Goal: Download file/media

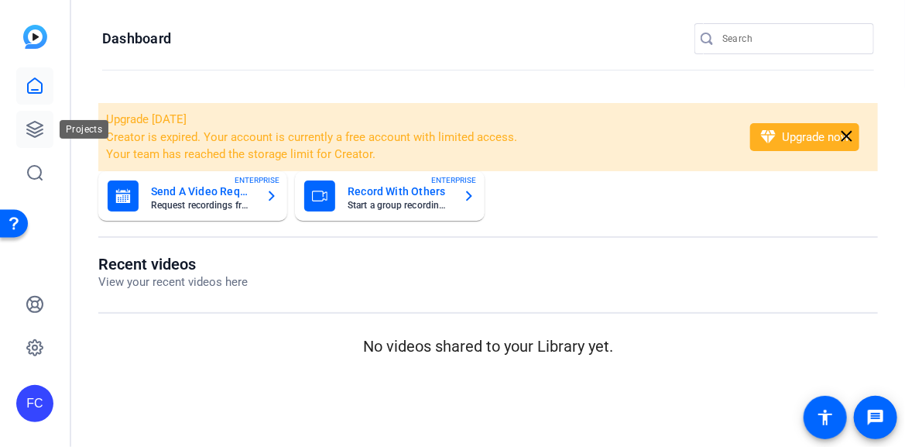
click at [34, 125] on icon at bounding box center [35, 129] width 19 height 19
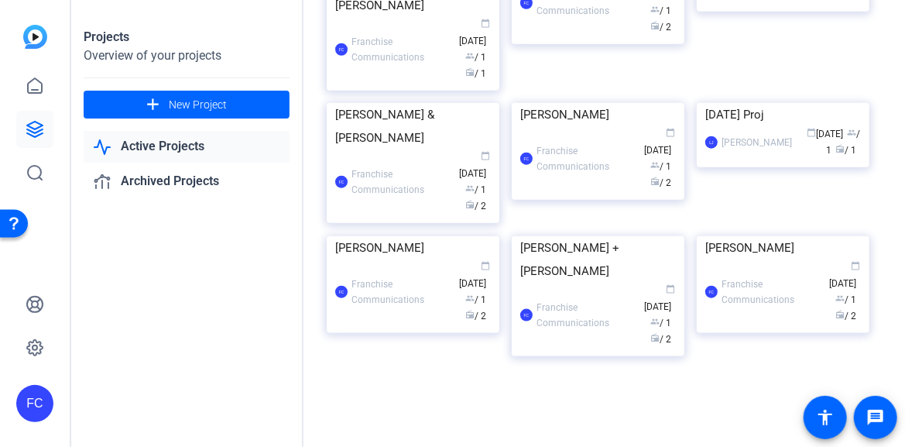
scroll to position [5490, 0]
click at [606, 19] on div "Franchise Communications" at bounding box center [587, 3] width 101 height 31
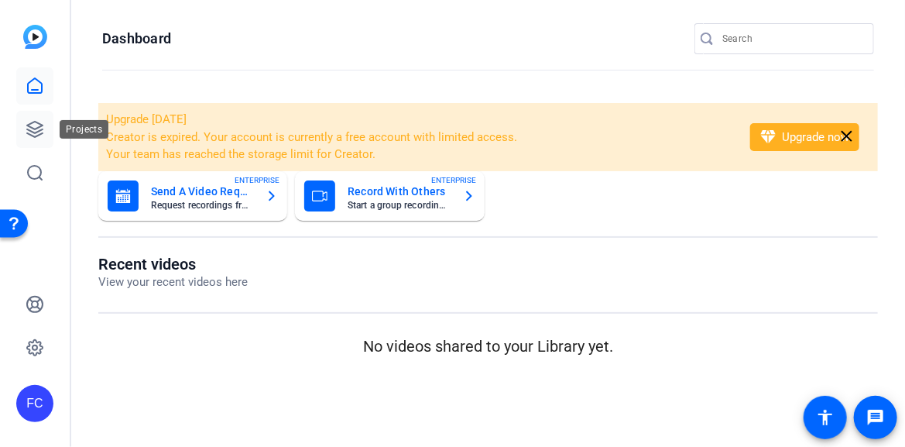
click at [24, 126] on link at bounding box center [34, 129] width 37 height 37
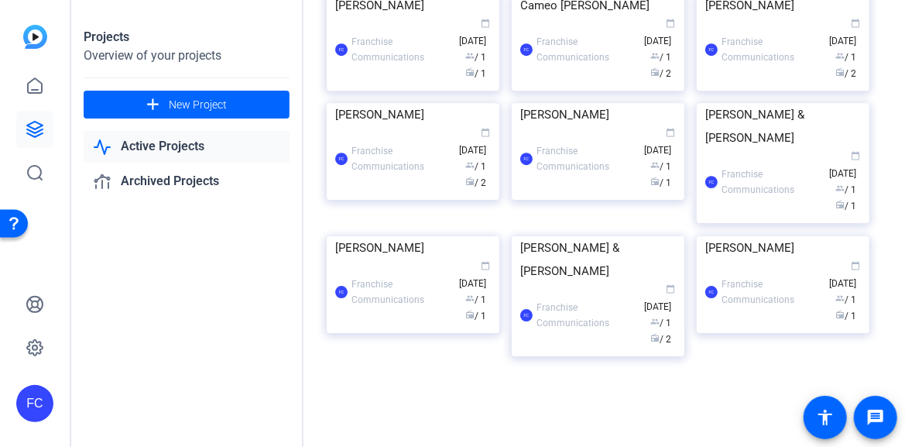
scroll to position [3098, 0]
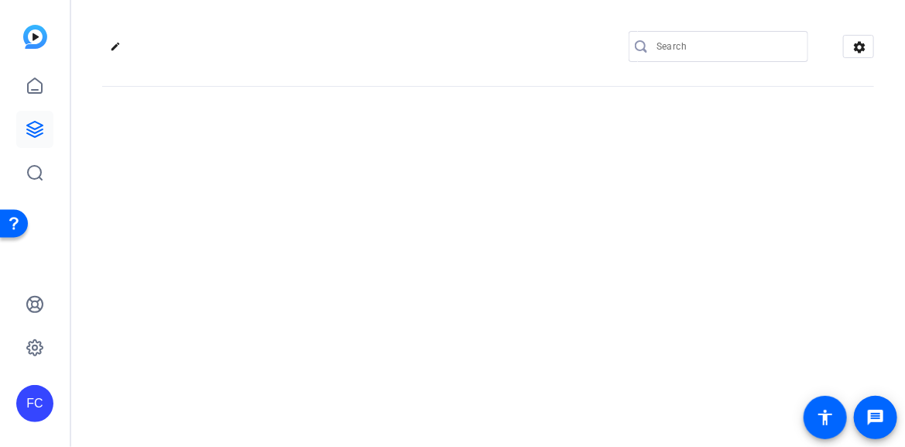
click at [389, 190] on div "edit settings" at bounding box center [488, 223] width 834 height 447
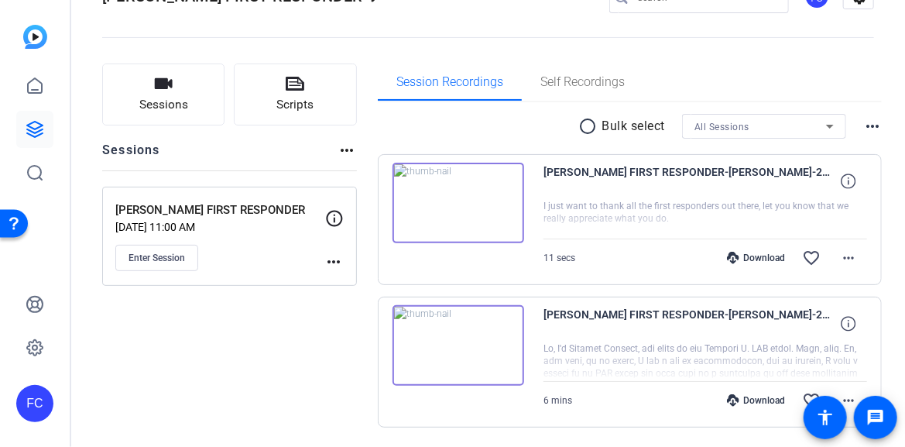
scroll to position [98, 0]
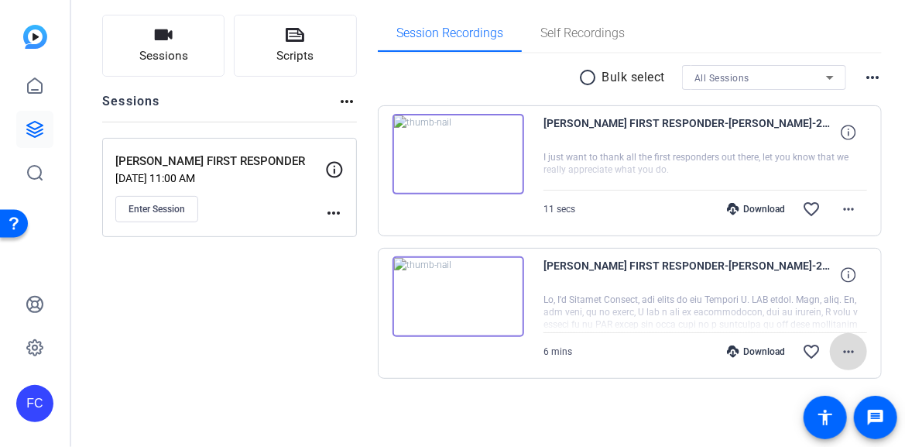
click at [843, 349] on mat-icon "more_horiz" at bounding box center [849, 351] width 19 height 19
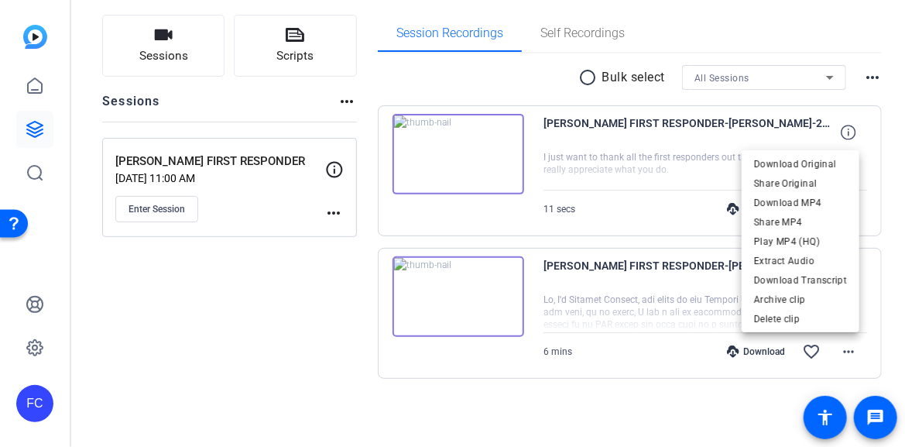
click at [664, 153] on div at bounding box center [452, 223] width 905 height 447
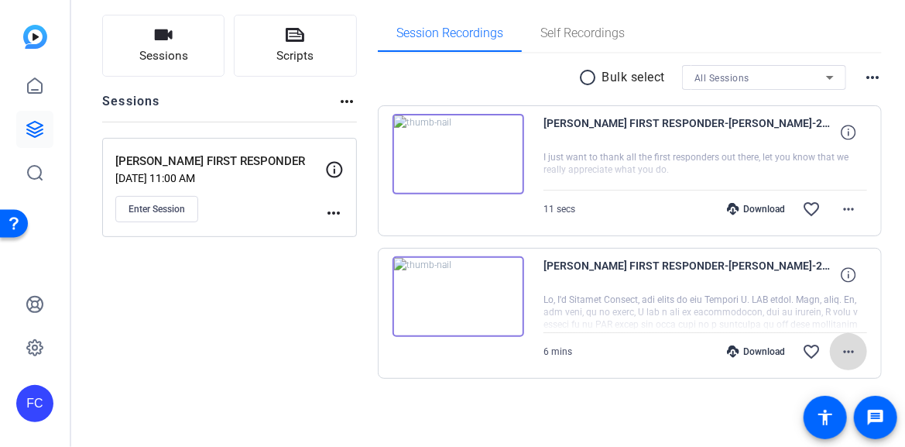
click at [840, 348] on mat-icon "more_horiz" at bounding box center [849, 351] width 19 height 19
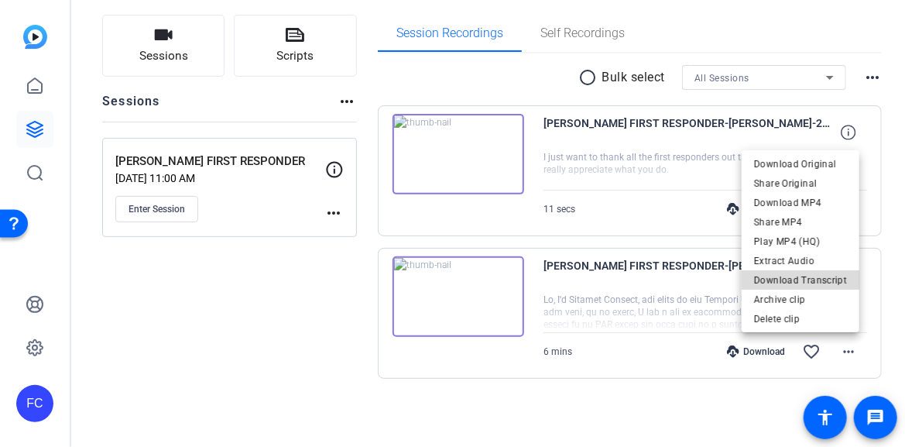
click at [814, 277] on span "Download Transcript" at bounding box center [800, 280] width 93 height 19
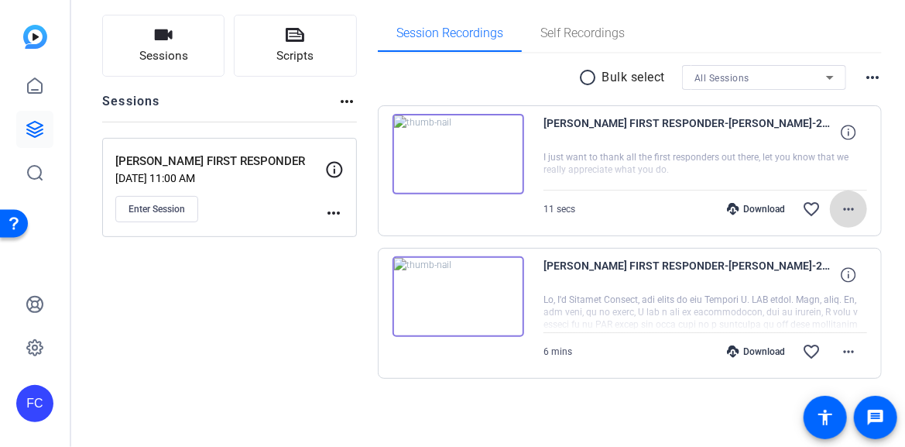
click at [840, 208] on mat-icon "more_horiz" at bounding box center [849, 209] width 19 height 19
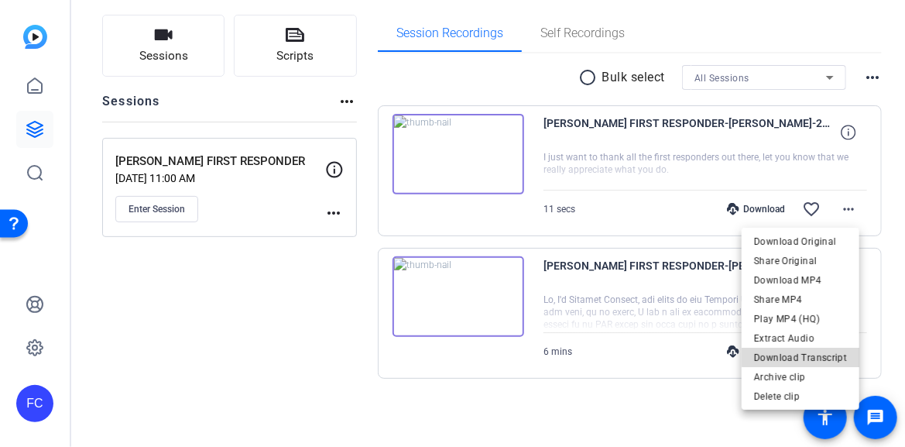
click at [819, 355] on span "Download Transcript" at bounding box center [800, 357] width 93 height 19
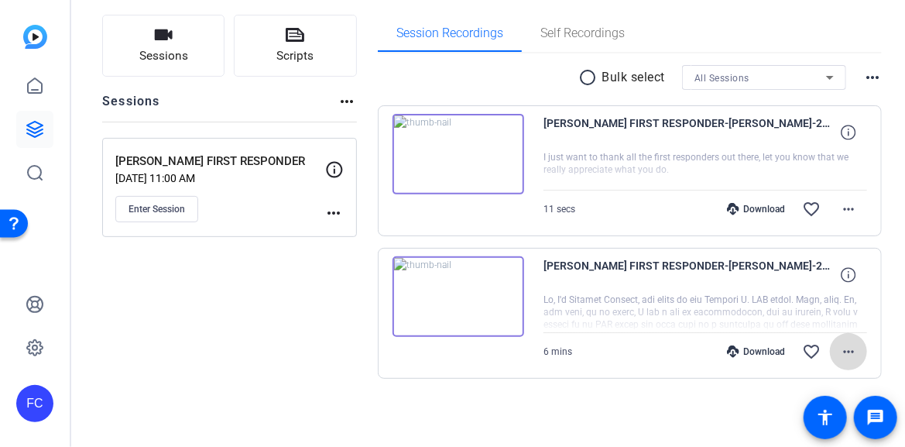
drag, startPoint x: 26, startPoint y: 0, endPoint x: 843, endPoint y: 347, distance: 887.7
click at [843, 347] on mat-icon "more_horiz" at bounding box center [849, 351] width 19 height 19
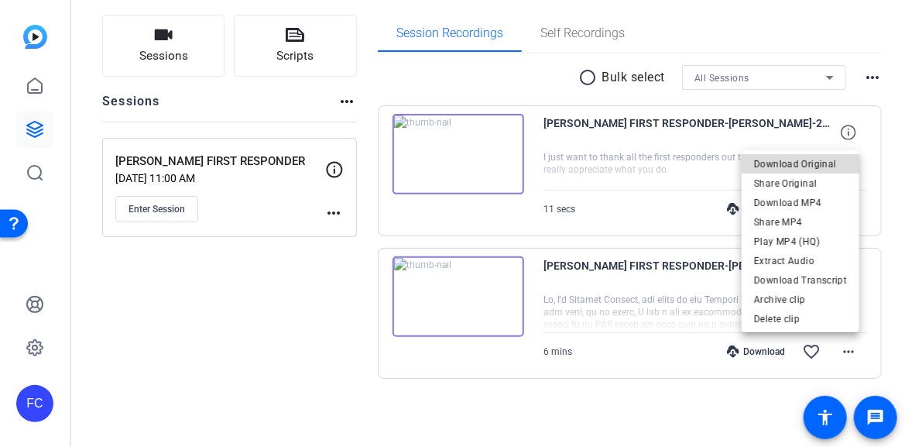
click at [807, 161] on span "Download Original" at bounding box center [800, 164] width 93 height 19
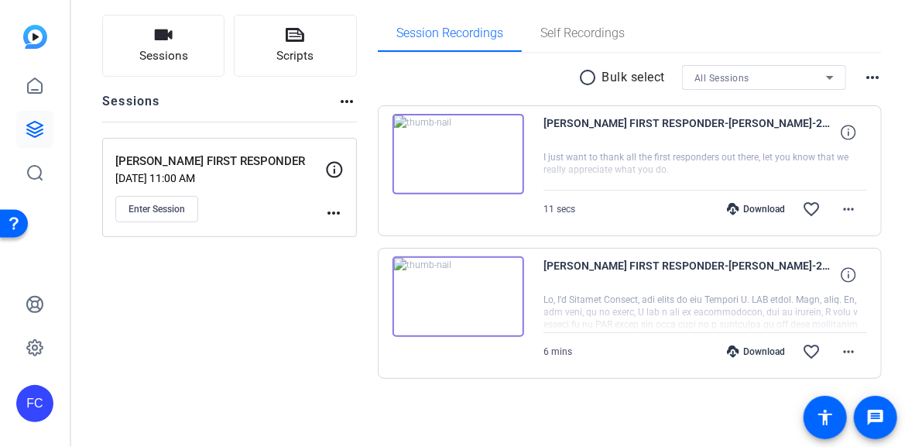
click at [455, 288] on img at bounding box center [459, 296] width 132 height 81
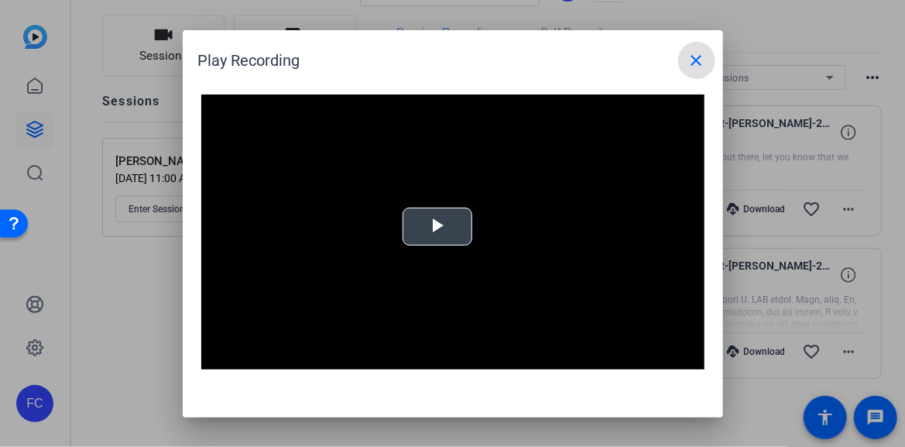
click at [443, 222] on div "Video Player is loading. Play Video Play Mute Current Time 0:00 / Duration 5:38…" at bounding box center [452, 235] width 503 height 283
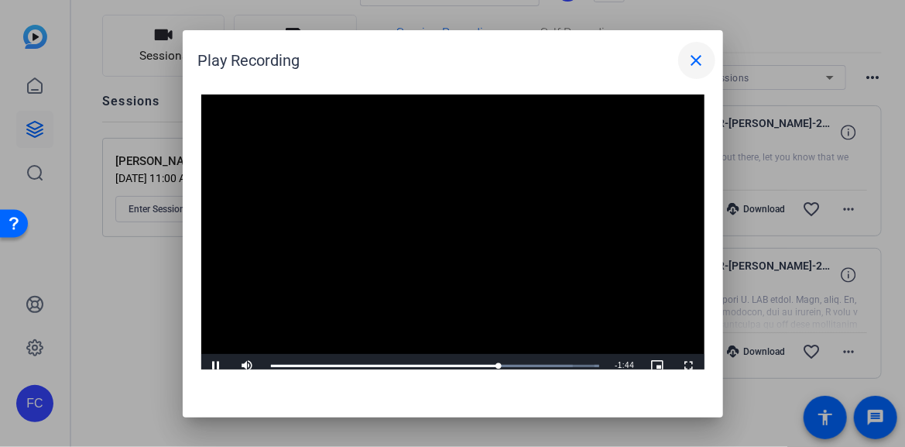
click at [694, 60] on mat-icon "close" at bounding box center [697, 60] width 19 height 19
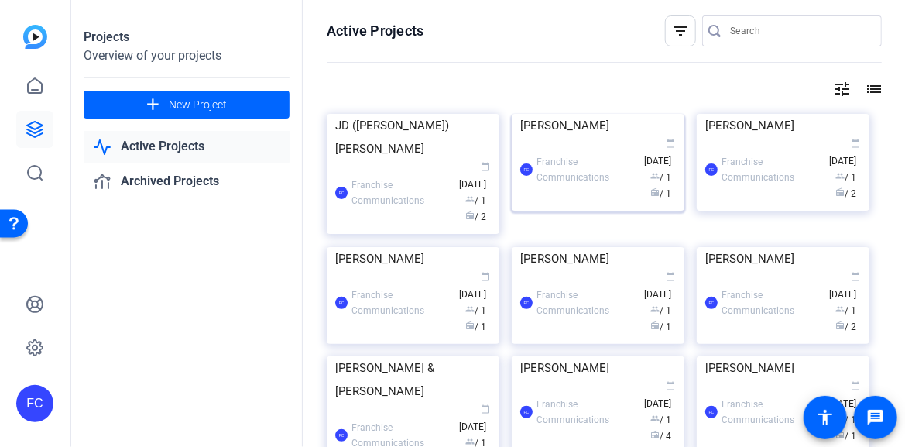
scroll to position [232, 0]
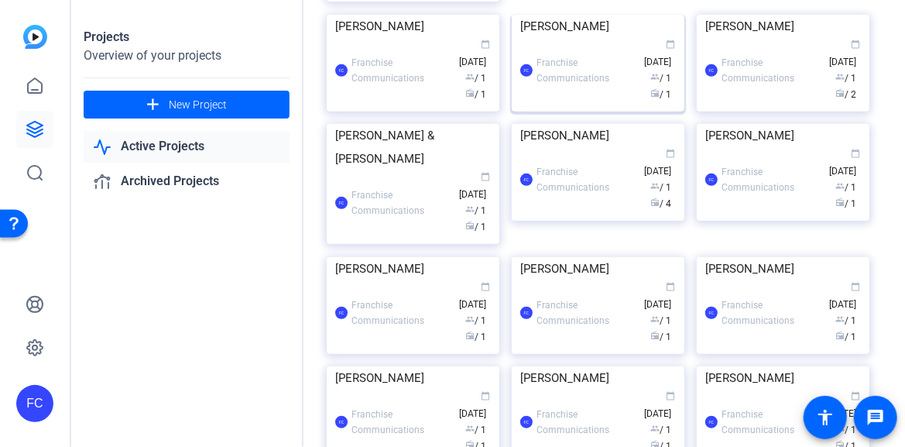
click at [589, 15] on img at bounding box center [598, 15] width 173 height 0
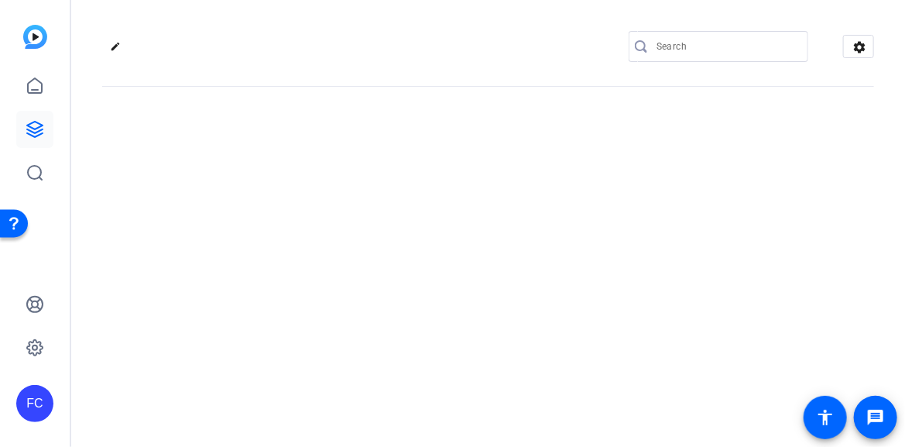
click at [589, 215] on div "edit settings" at bounding box center [488, 223] width 834 height 447
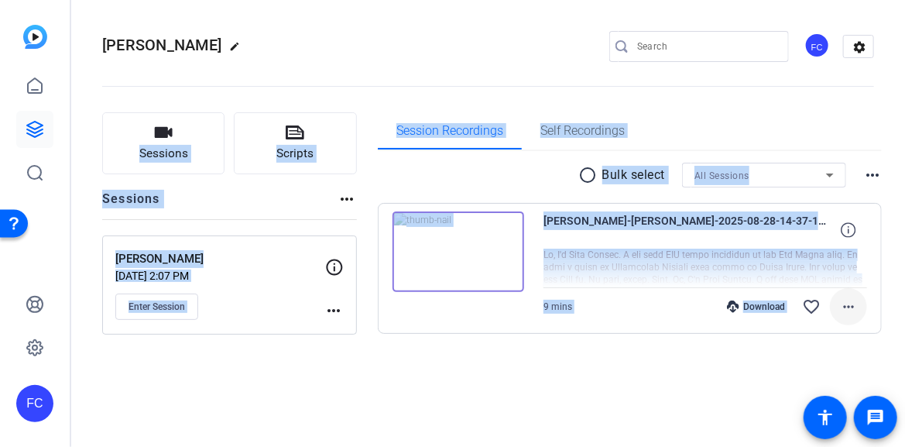
click at [852, 307] on mat-icon "more_horiz" at bounding box center [849, 306] width 19 height 19
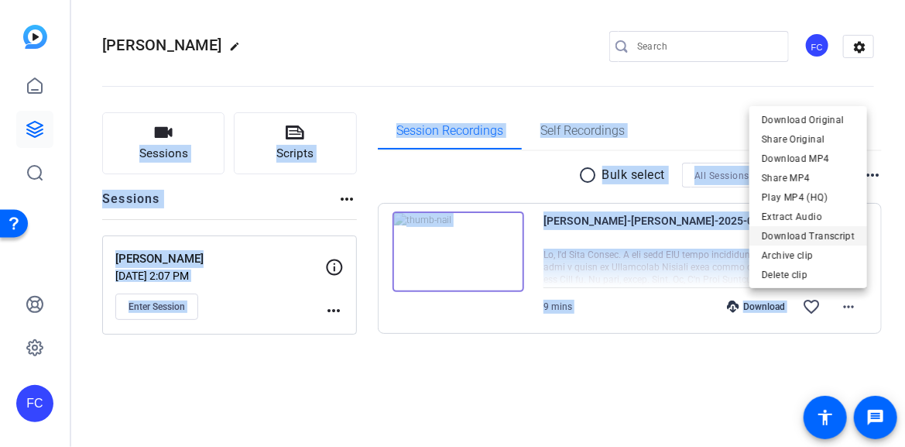
click at [824, 239] on span "Download Transcript" at bounding box center [808, 235] width 93 height 19
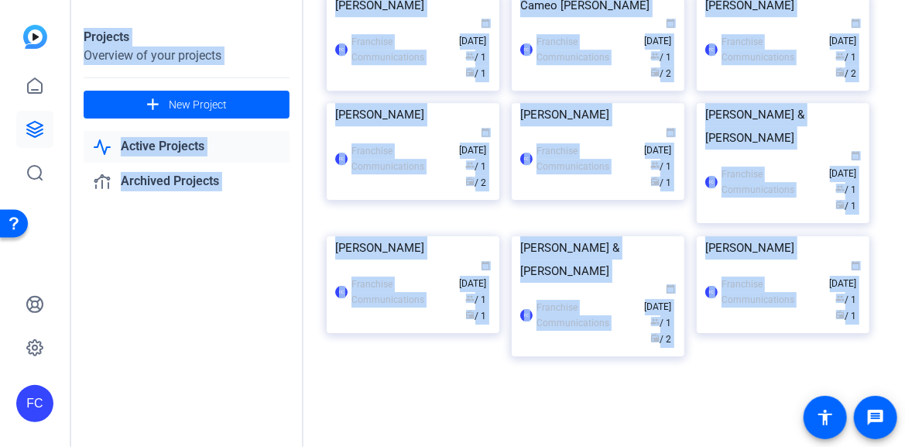
scroll to position [3253, 0]
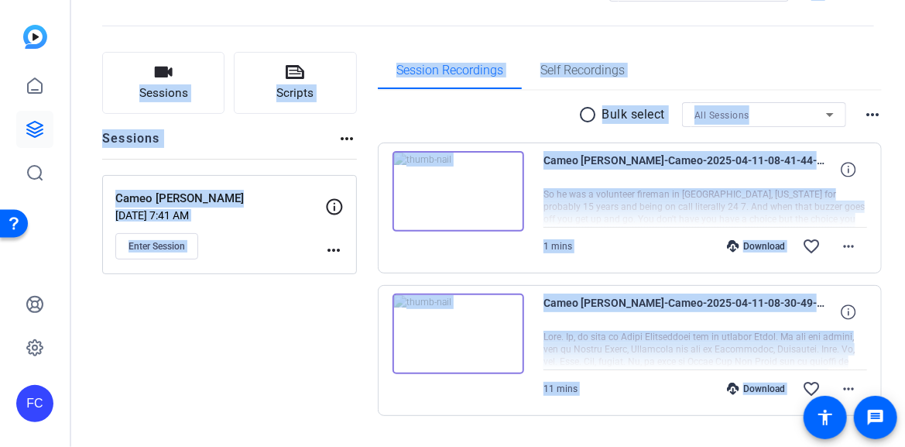
scroll to position [98, 0]
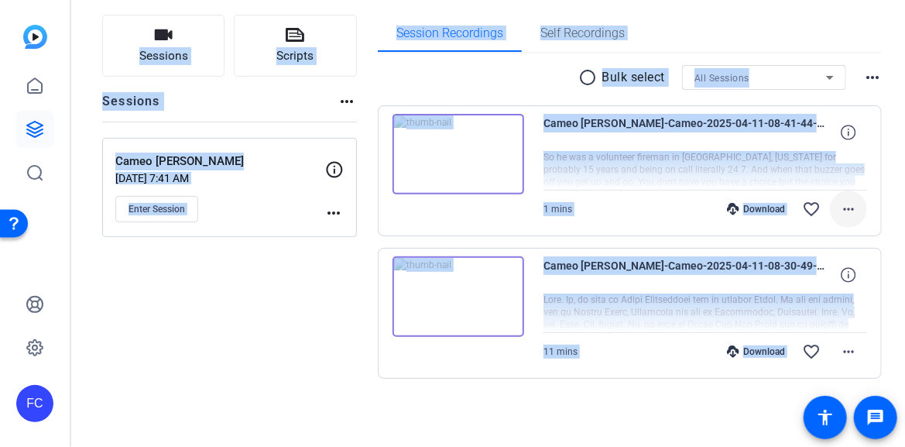
click at [840, 208] on mat-icon "more_horiz" at bounding box center [849, 209] width 19 height 19
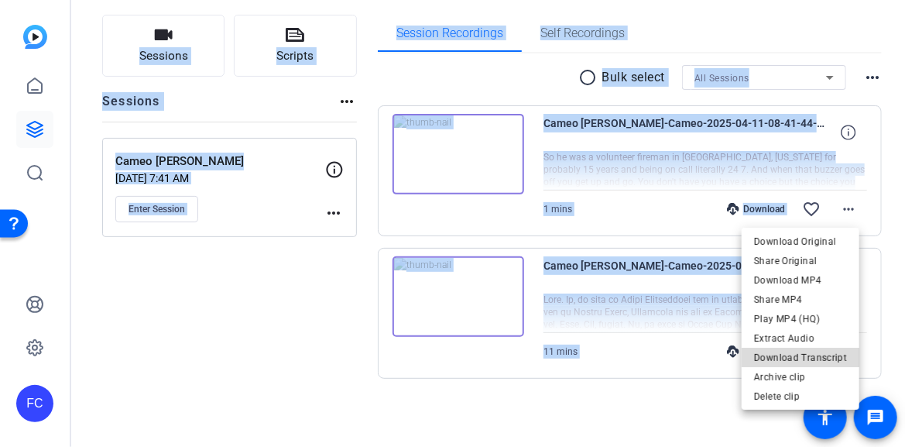
click at [829, 357] on span "Download Transcript" at bounding box center [800, 357] width 93 height 19
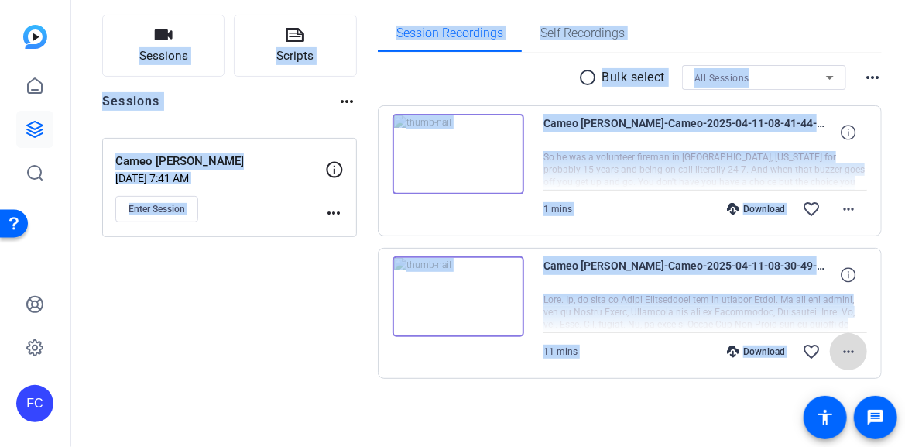
click at [843, 349] on mat-icon "more_horiz" at bounding box center [849, 351] width 19 height 19
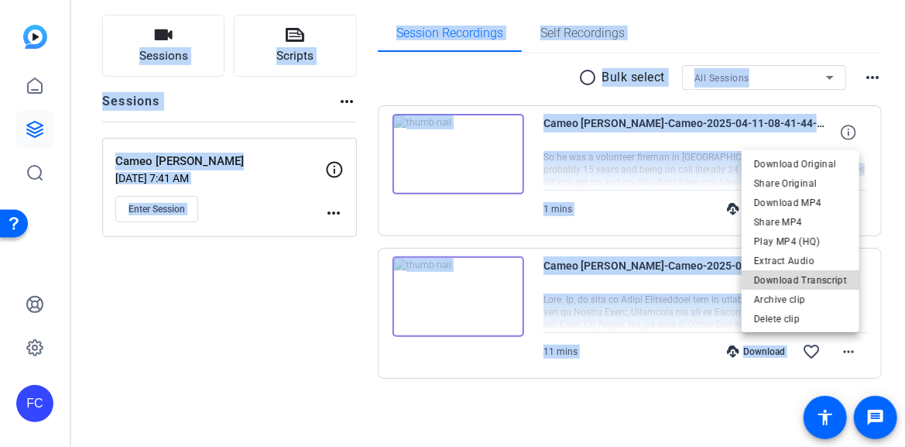
click at [822, 270] on button "Download Transcript" at bounding box center [801, 279] width 118 height 19
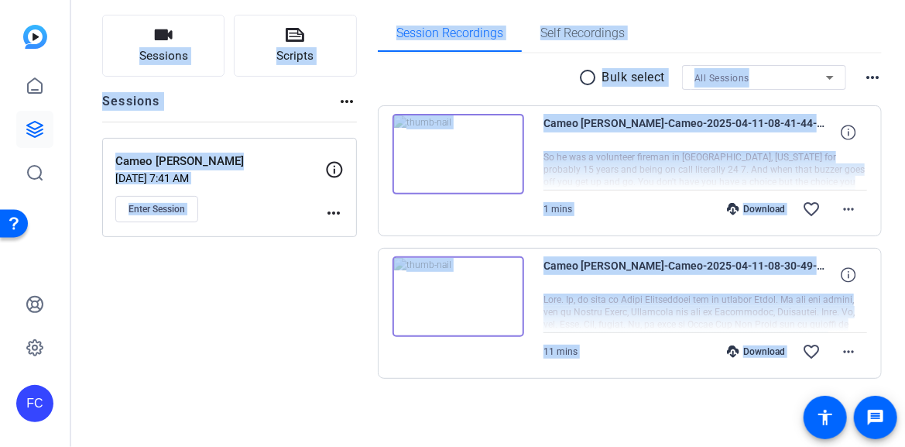
click at [750, 173] on div at bounding box center [706, 170] width 324 height 39
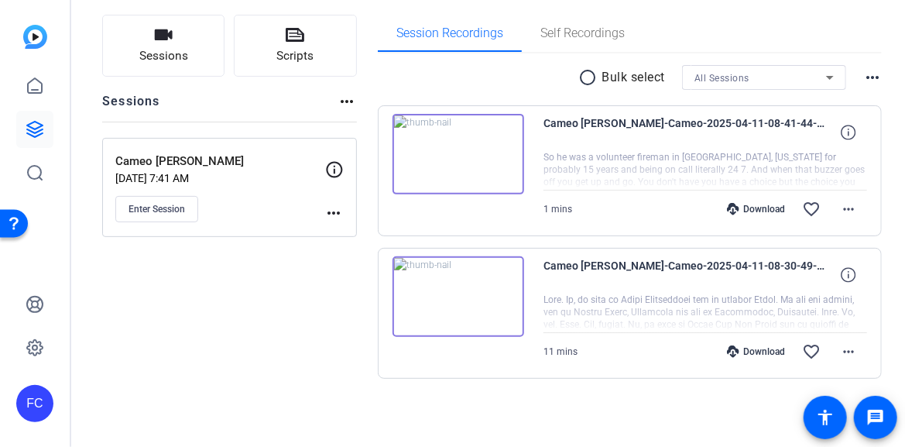
click at [750, 171] on div at bounding box center [706, 170] width 324 height 39
click at [455, 153] on img at bounding box center [459, 154] width 132 height 81
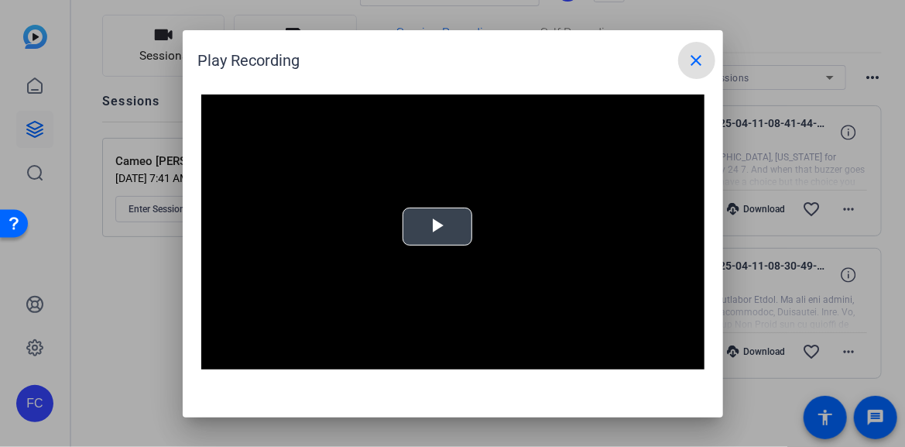
click at [438, 226] on span "Video Player" at bounding box center [438, 226] width 0 height 0
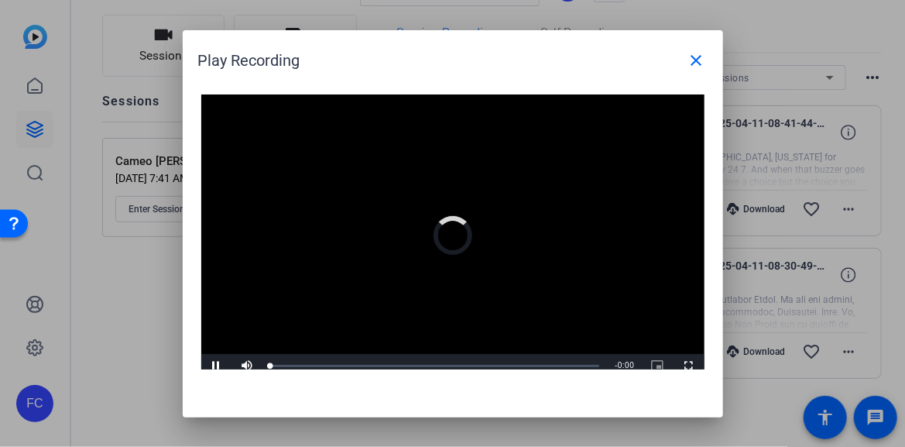
scroll to position [8, 0]
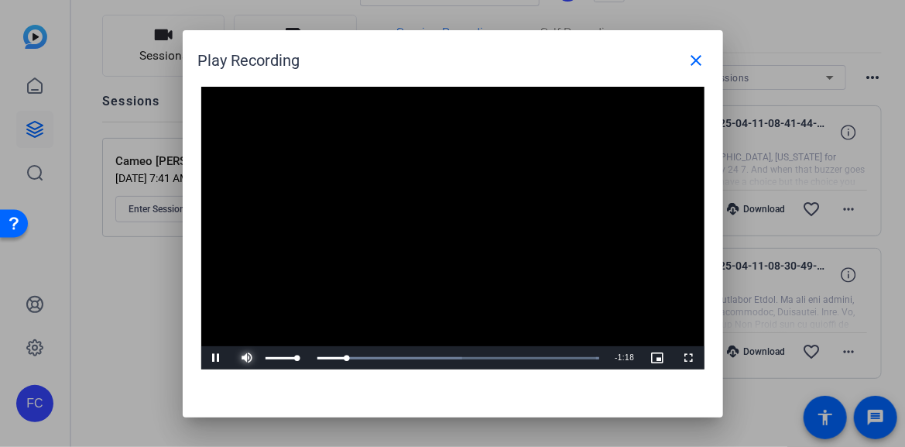
click at [247, 358] on span "Video Player" at bounding box center [247, 358] width 31 height 0
click at [252, 358] on span "Video Player" at bounding box center [247, 358] width 31 height 0
click at [696, 60] on mat-icon "close" at bounding box center [697, 60] width 19 height 19
